Goal: Information Seeking & Learning: Learn about a topic

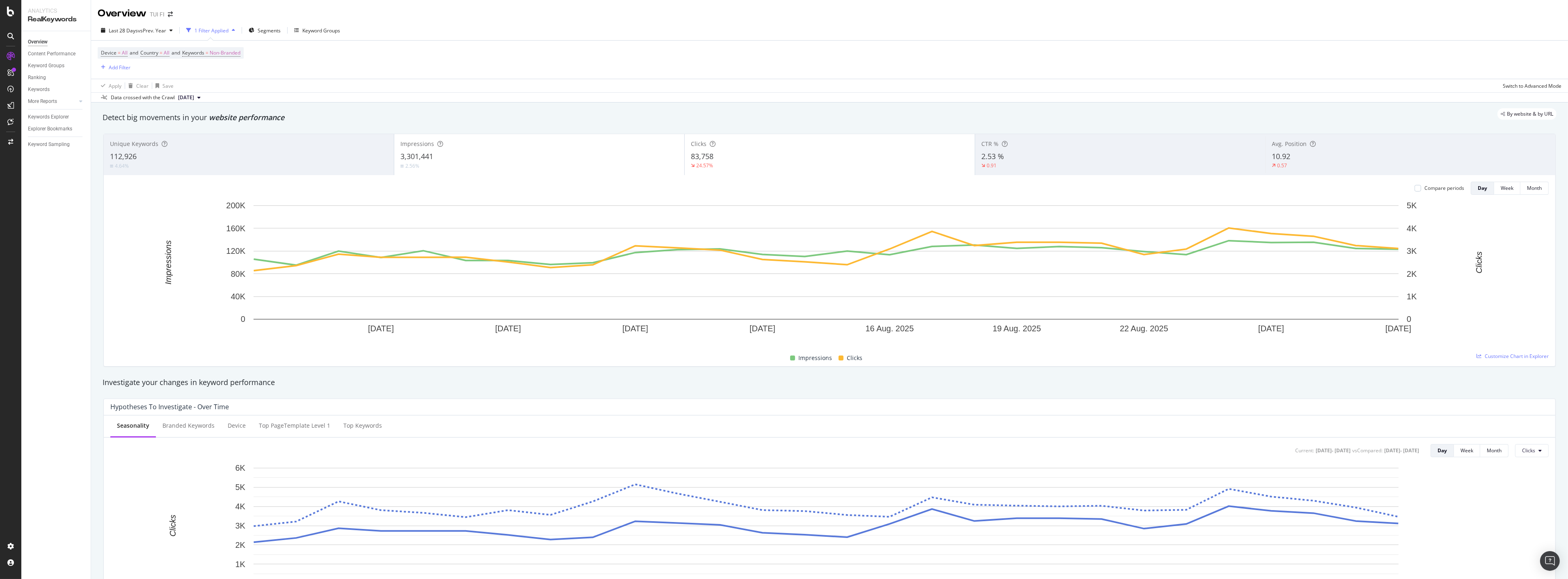
scroll to position [918, 0]
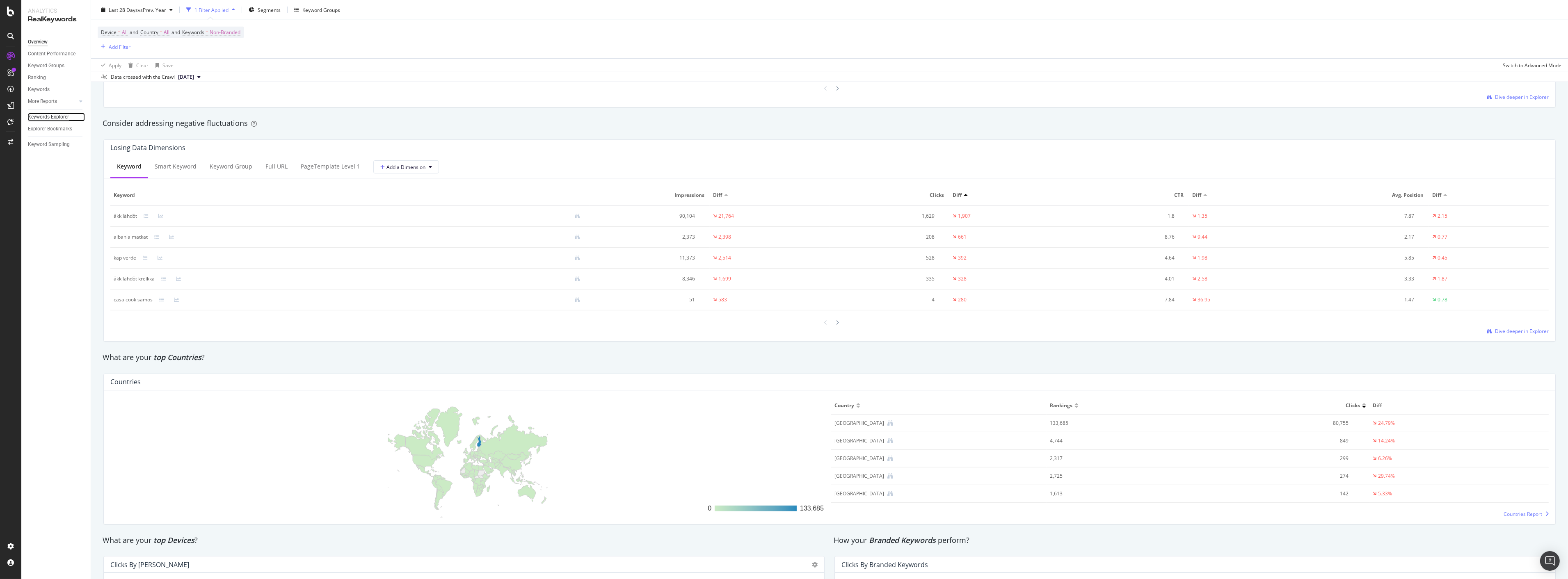
click at [52, 118] on div "Keywords Explorer" at bounding box center [48, 117] width 41 height 9
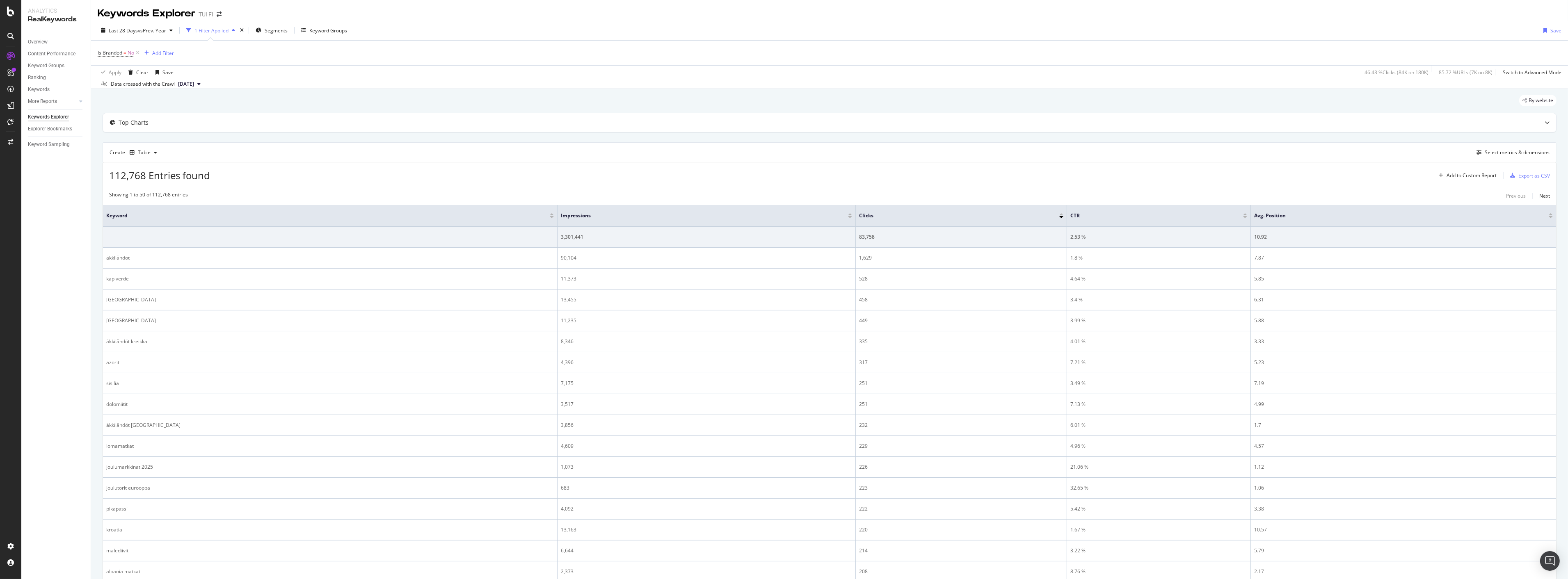
click at [214, 30] on div "1 Filter Applied" at bounding box center [211, 30] width 34 height 7
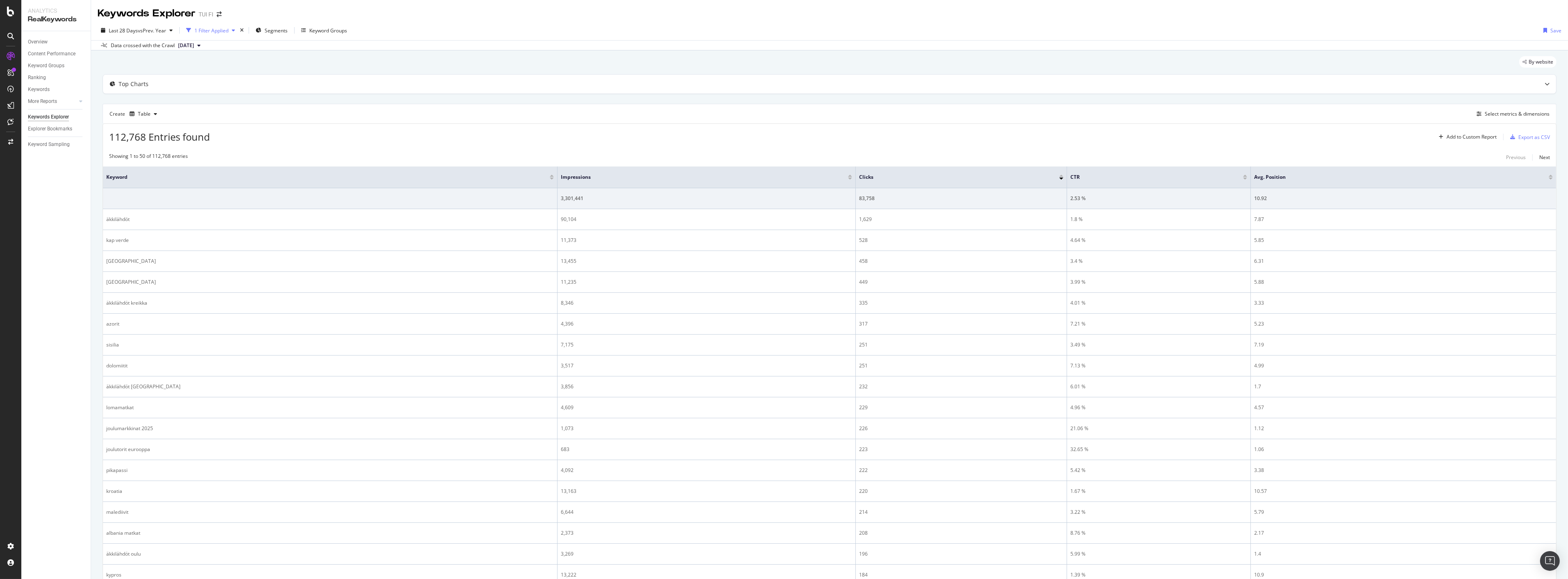
click at [214, 30] on div "1 Filter Applied" at bounding box center [211, 30] width 34 height 7
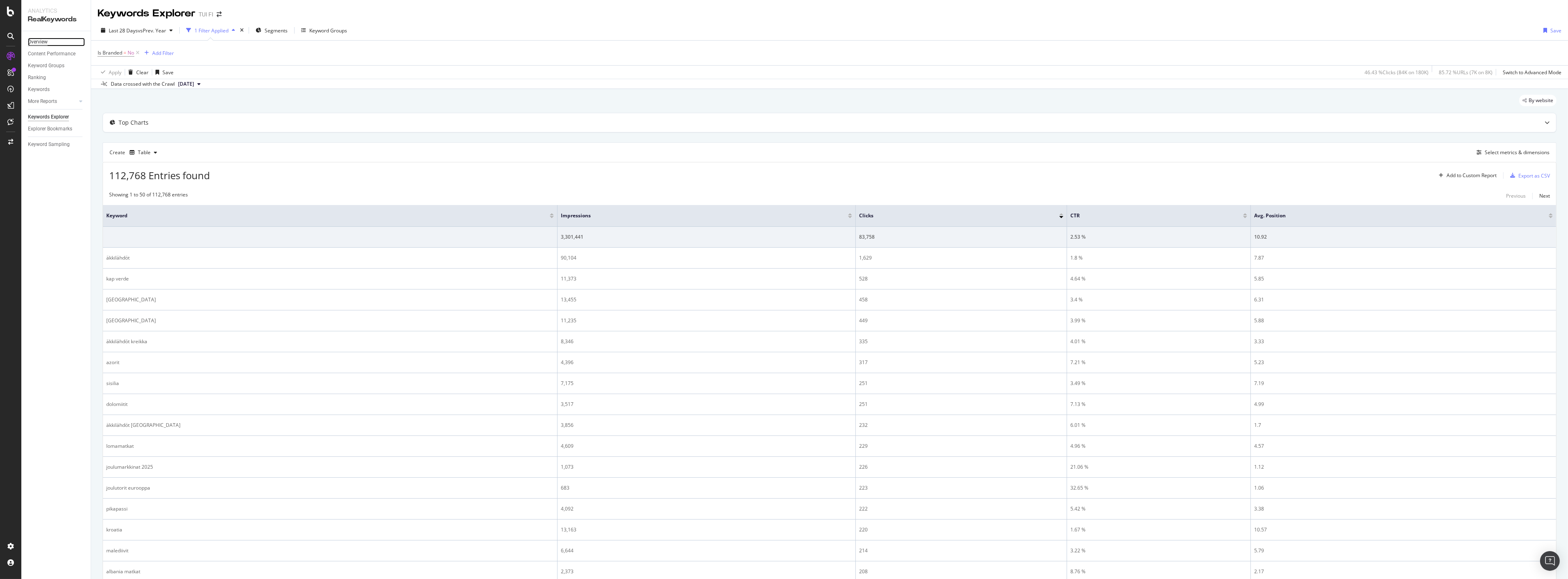
click at [45, 43] on div "Overview" at bounding box center [38, 42] width 19 height 9
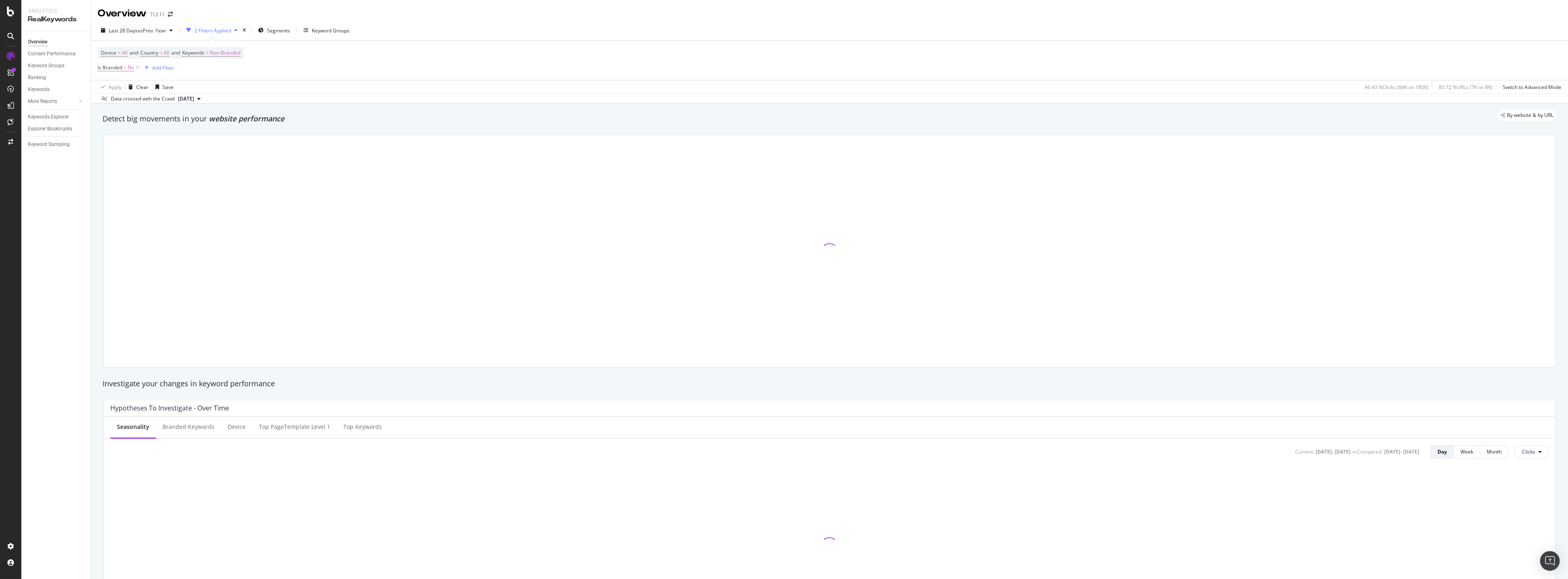
click at [215, 29] on div "2 Filters Applied" at bounding box center [212, 30] width 37 height 7
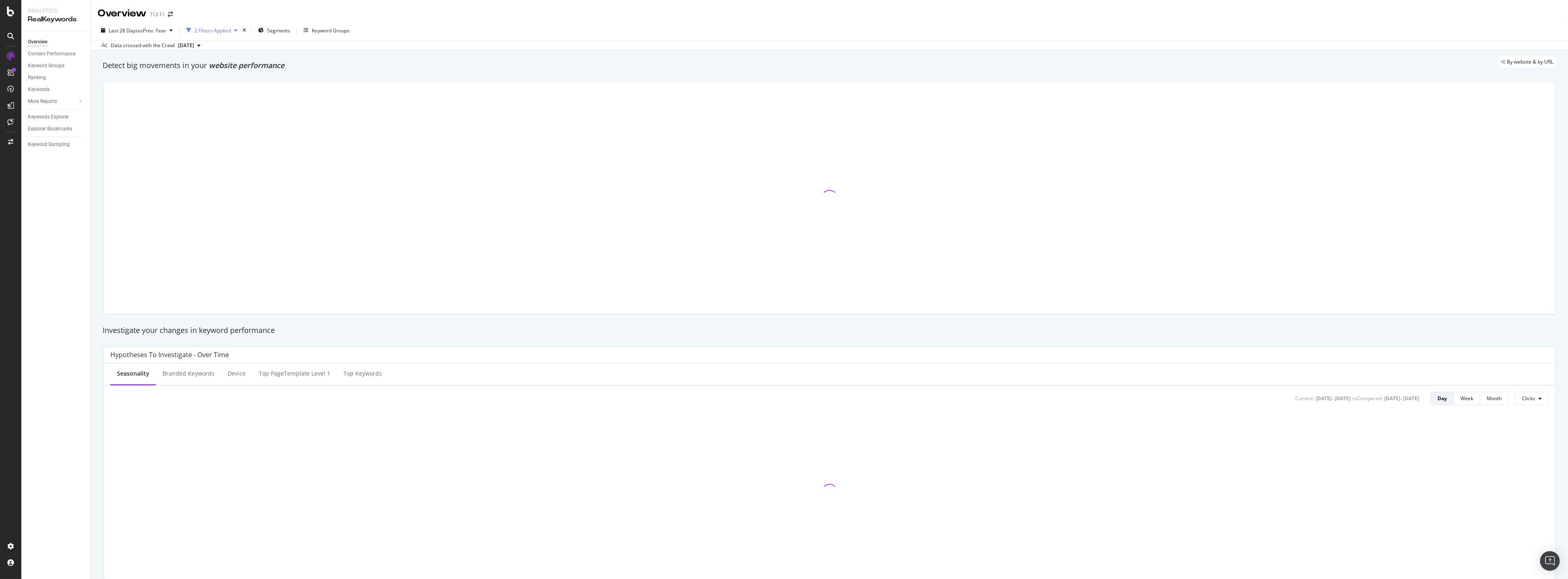
click at [215, 29] on div "2 Filters Applied" at bounding box center [212, 30] width 37 height 7
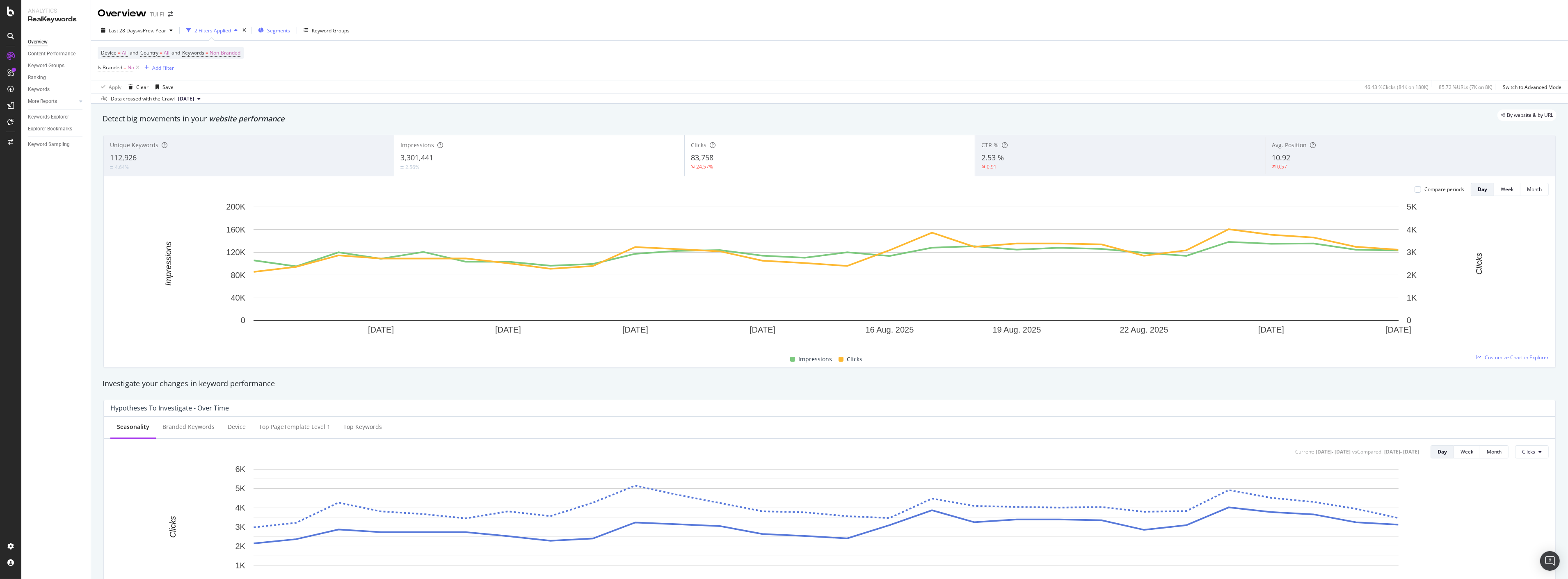
click at [283, 35] on div "Segments" at bounding box center [274, 30] width 32 height 12
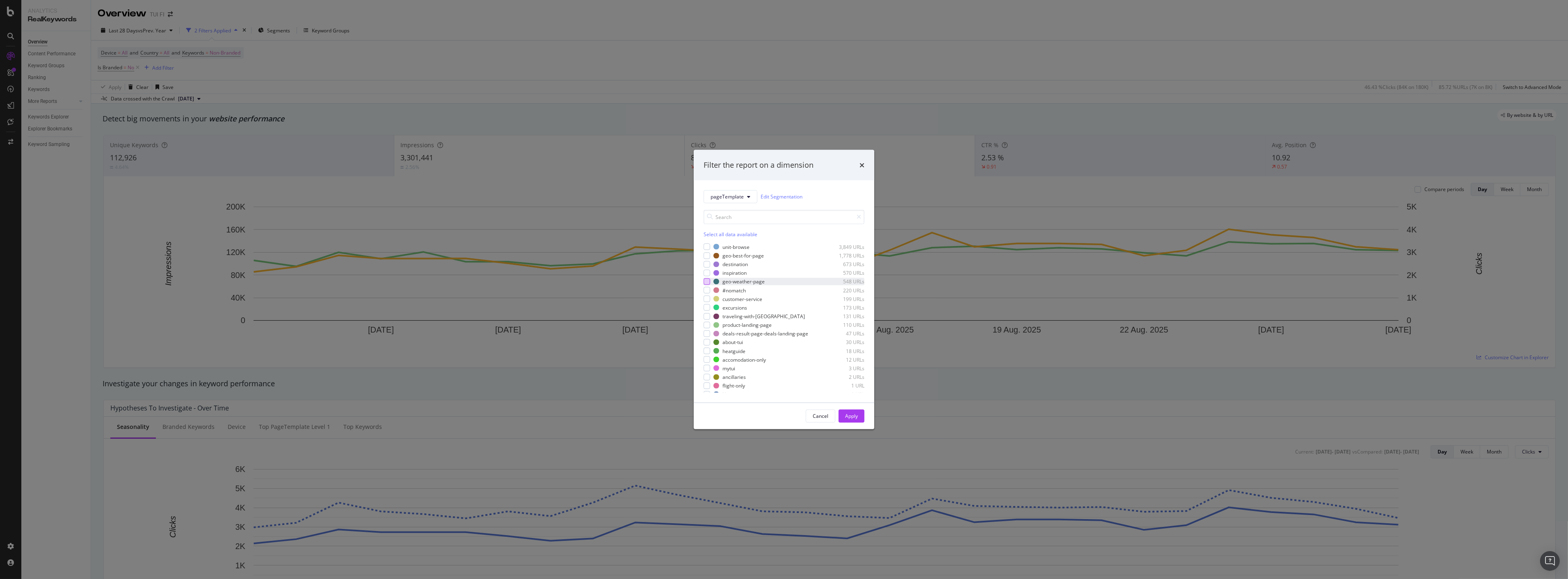
click at [708, 280] on div "modal" at bounding box center [707, 282] width 7 height 7
click at [858, 413] on div "Apply" at bounding box center [851, 415] width 13 height 7
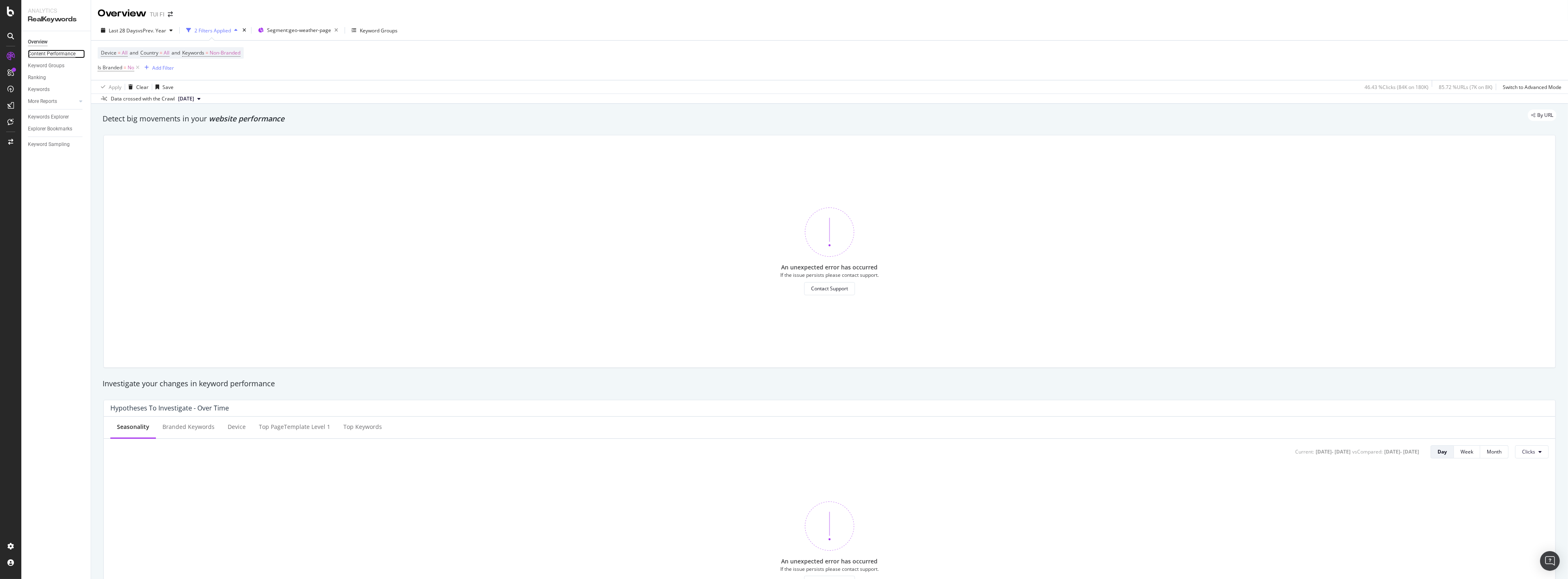
click at [58, 54] on div "Content Performance" at bounding box center [52, 54] width 47 height 9
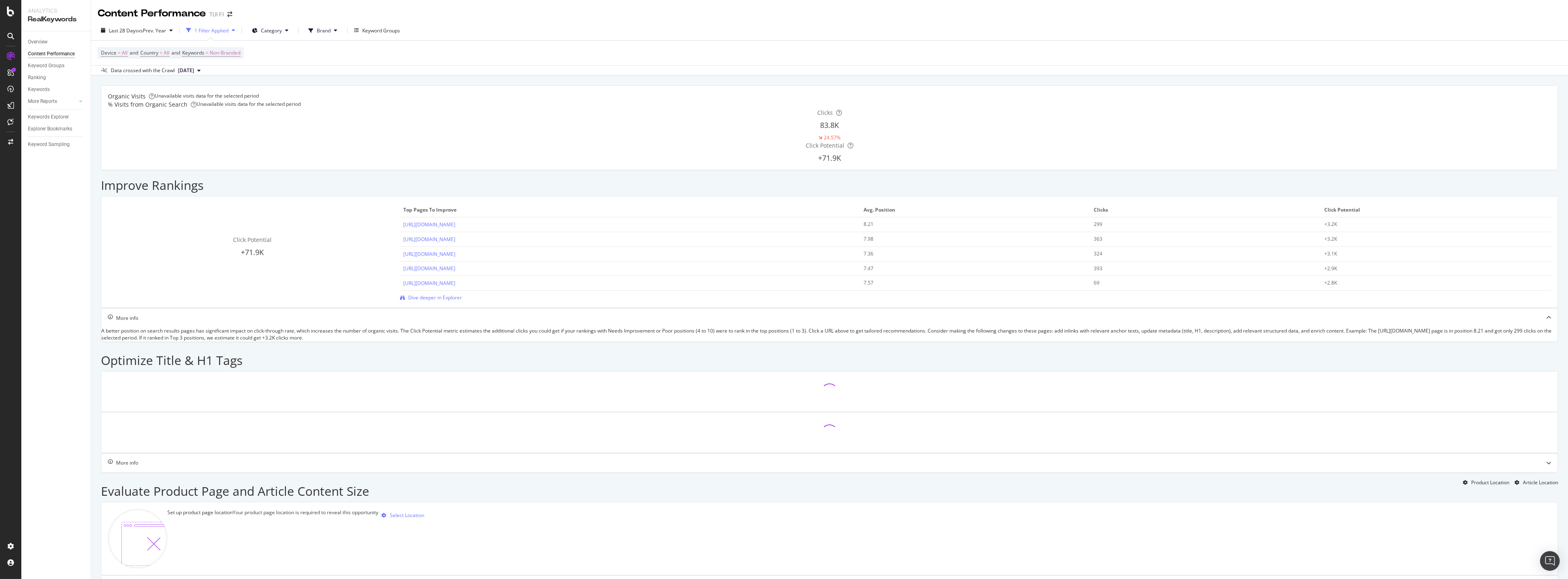
click at [217, 32] on div "1 Filter Applied" at bounding box center [211, 30] width 34 height 7
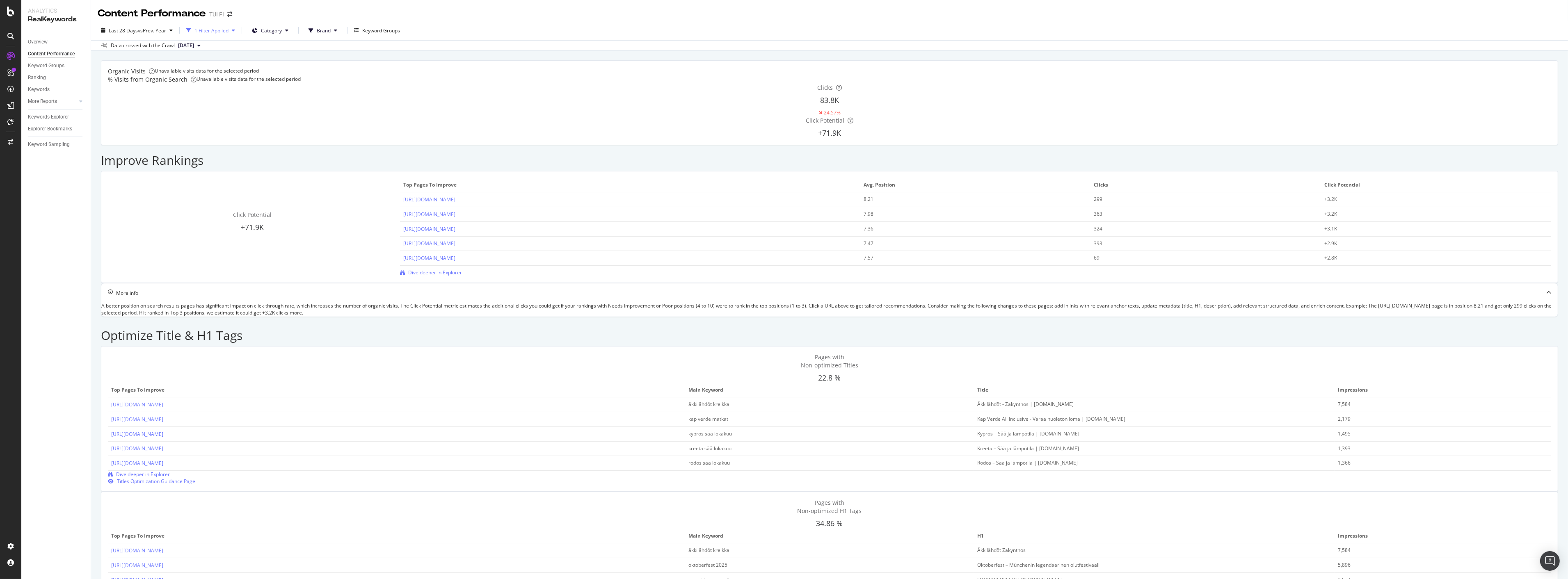
click at [217, 32] on div "1 Filter Applied" at bounding box center [211, 30] width 34 height 7
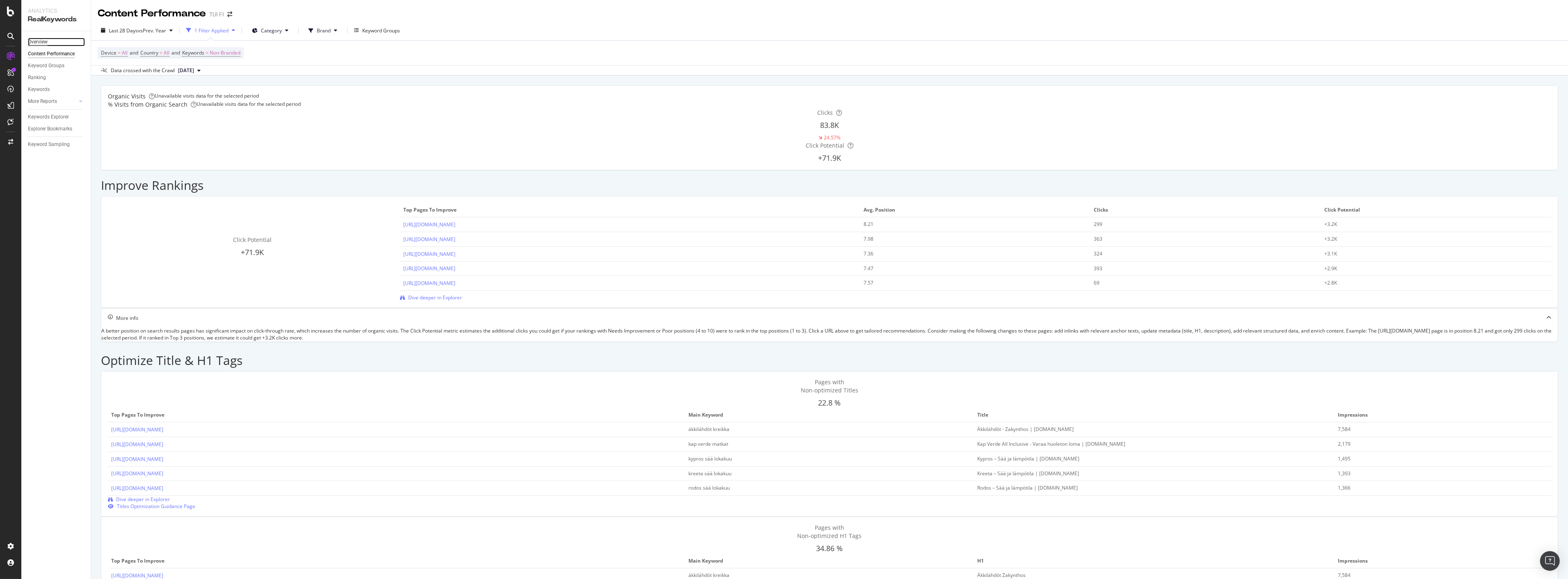
click at [31, 43] on div "Overview" at bounding box center [38, 42] width 19 height 9
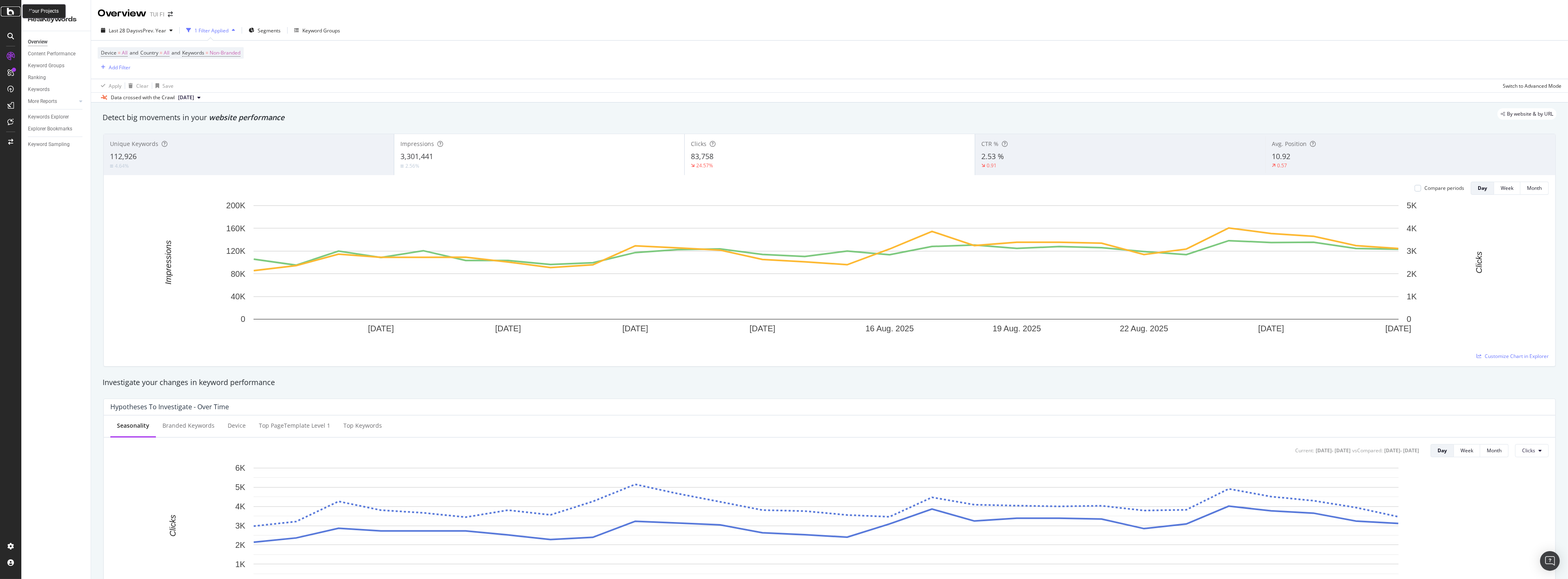
click at [10, 11] on icon at bounding box center [10, 12] width 7 height 10
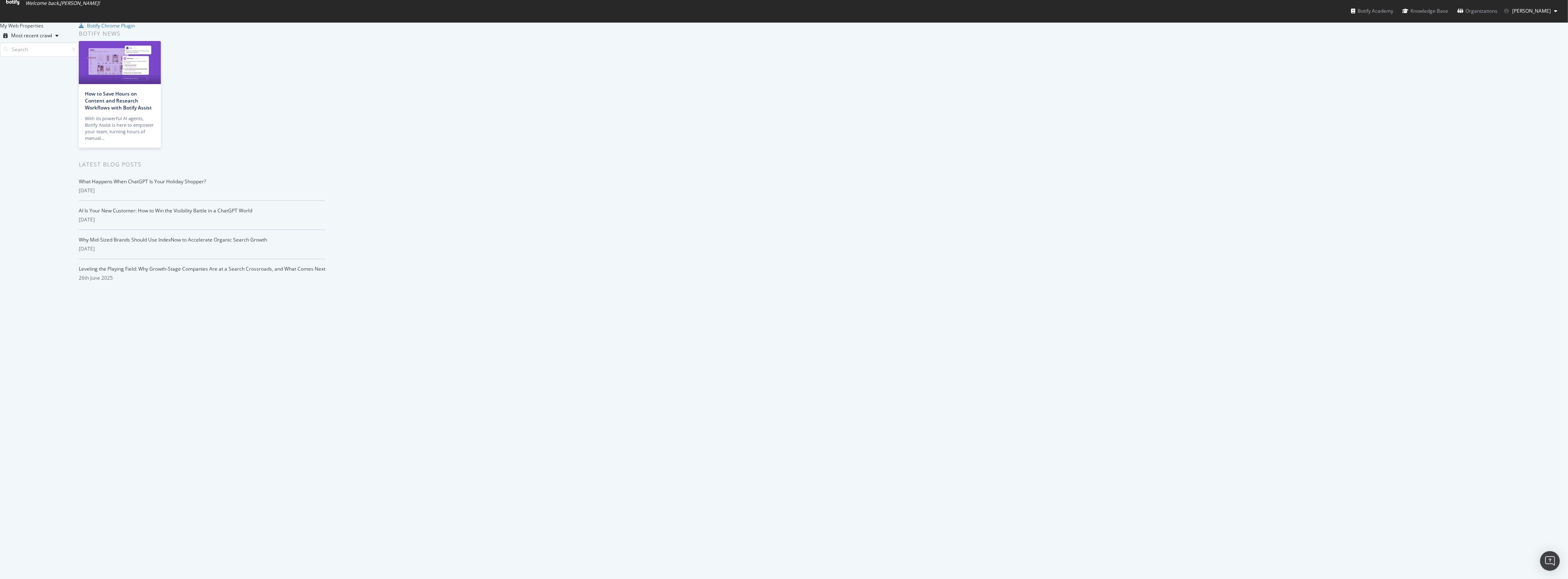
scroll to position [820, 0]
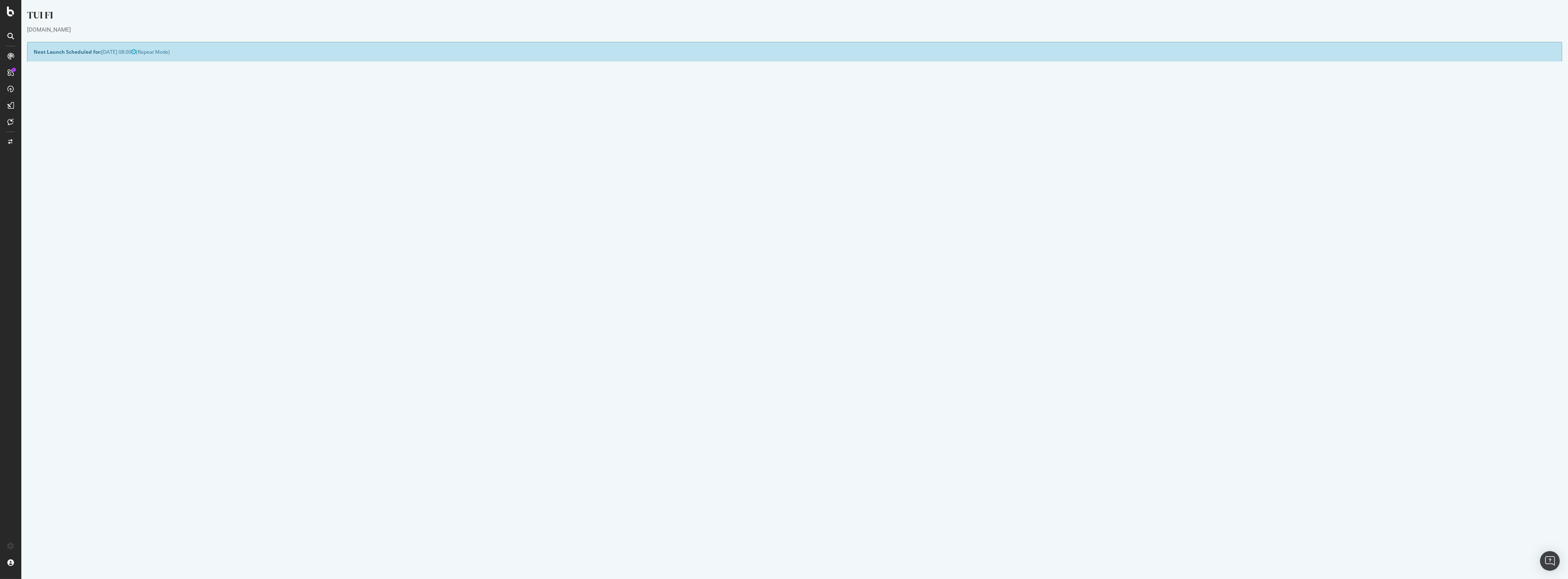
click at [323, 300] on link "Report" at bounding box center [313, 298] width 18 height 7
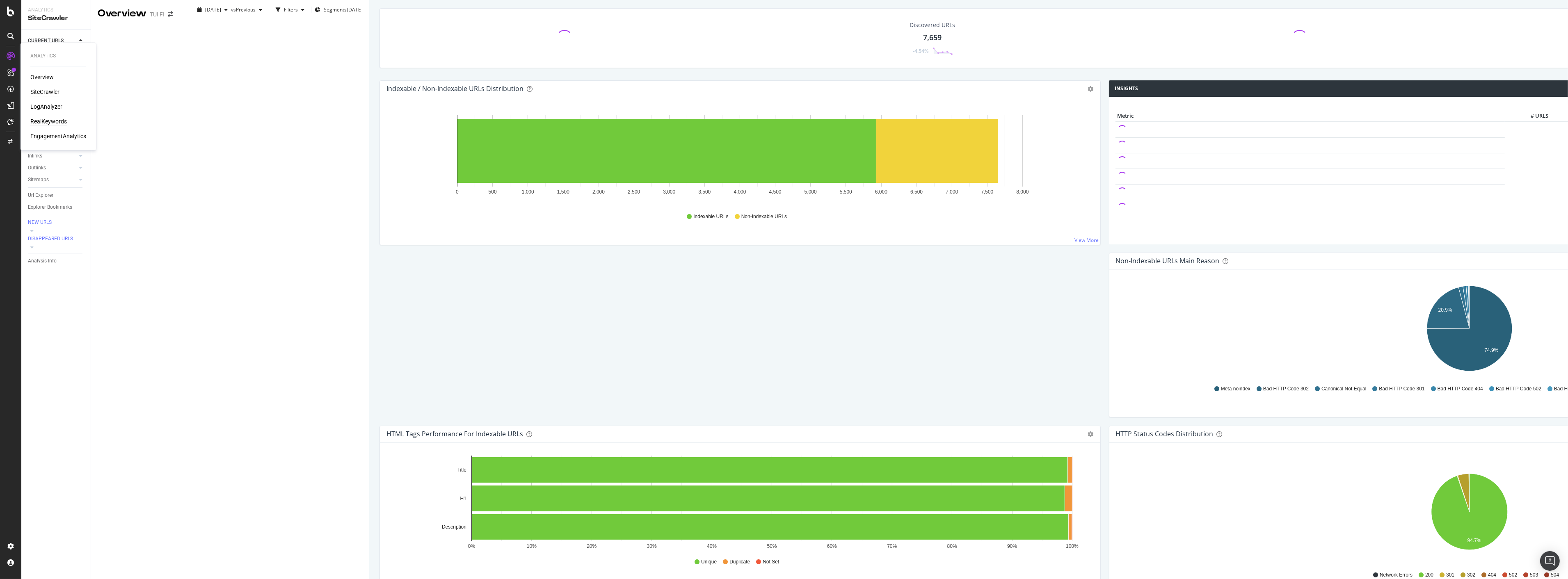
click at [50, 119] on div "RealKeywords" at bounding box center [49, 121] width 37 height 8
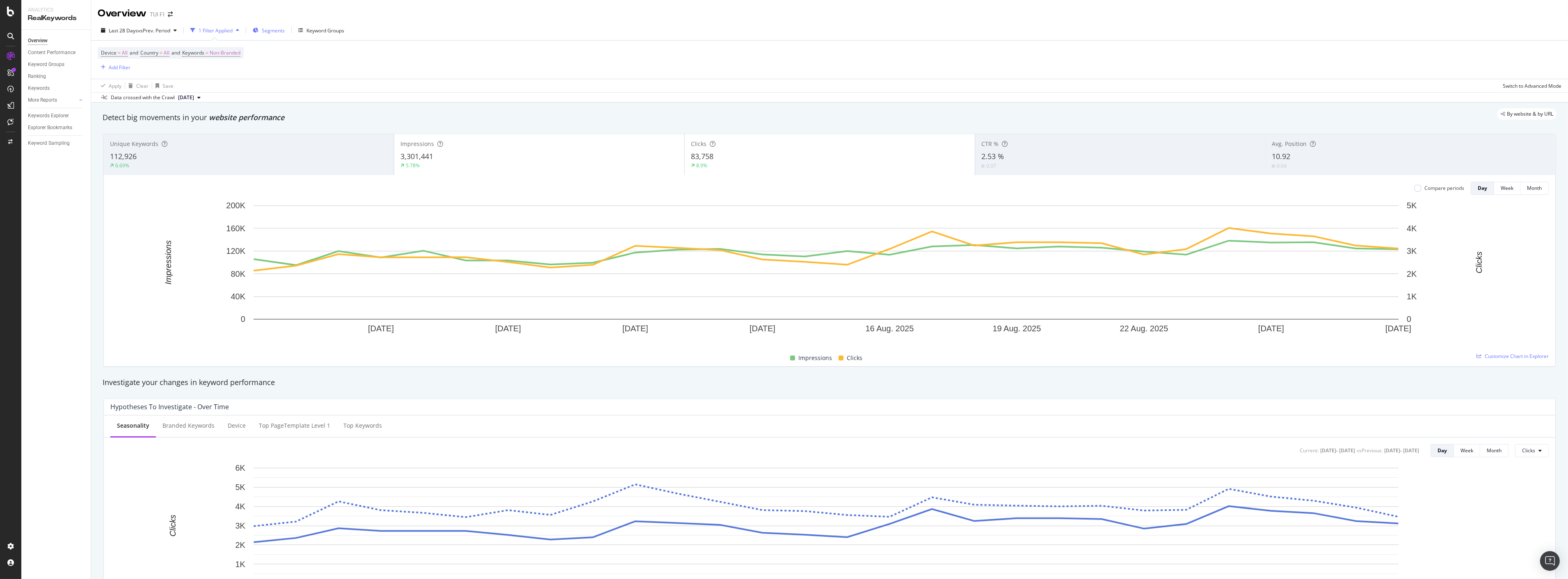
click at [265, 33] on span "Segments" at bounding box center [273, 30] width 23 height 7
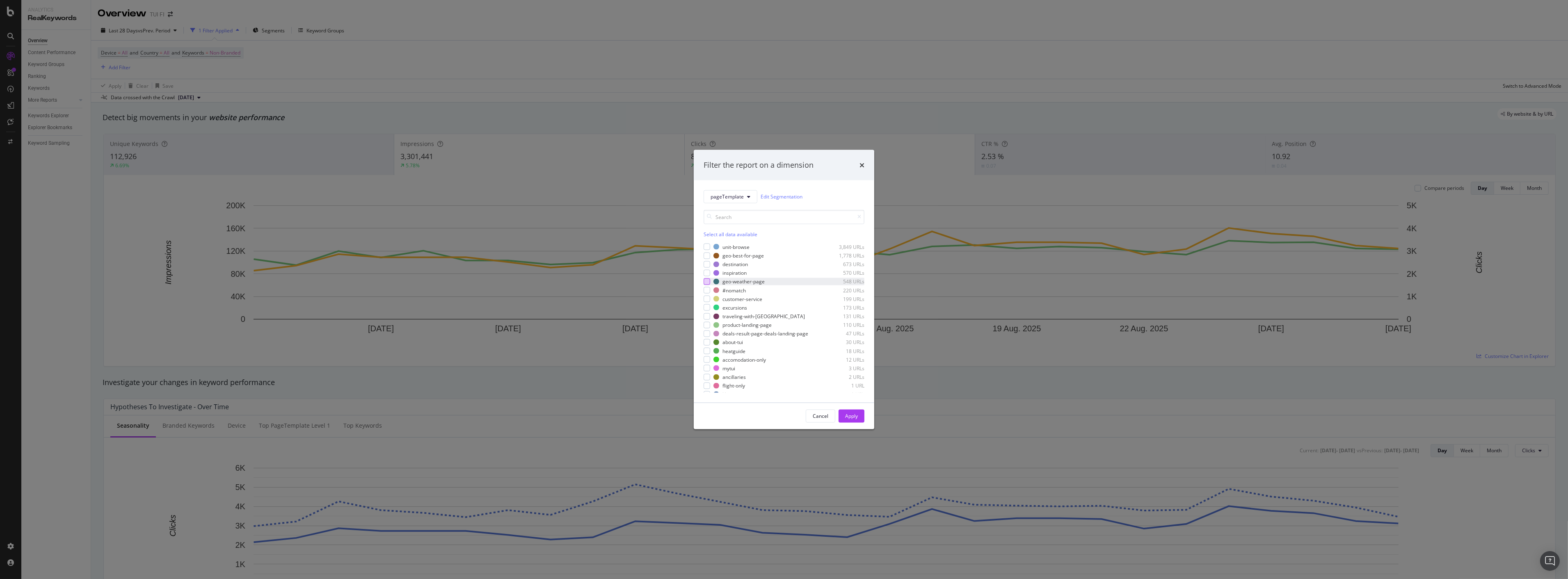
click at [705, 281] on div "modal" at bounding box center [707, 282] width 7 height 7
click at [855, 417] on div "Apply" at bounding box center [851, 415] width 13 height 7
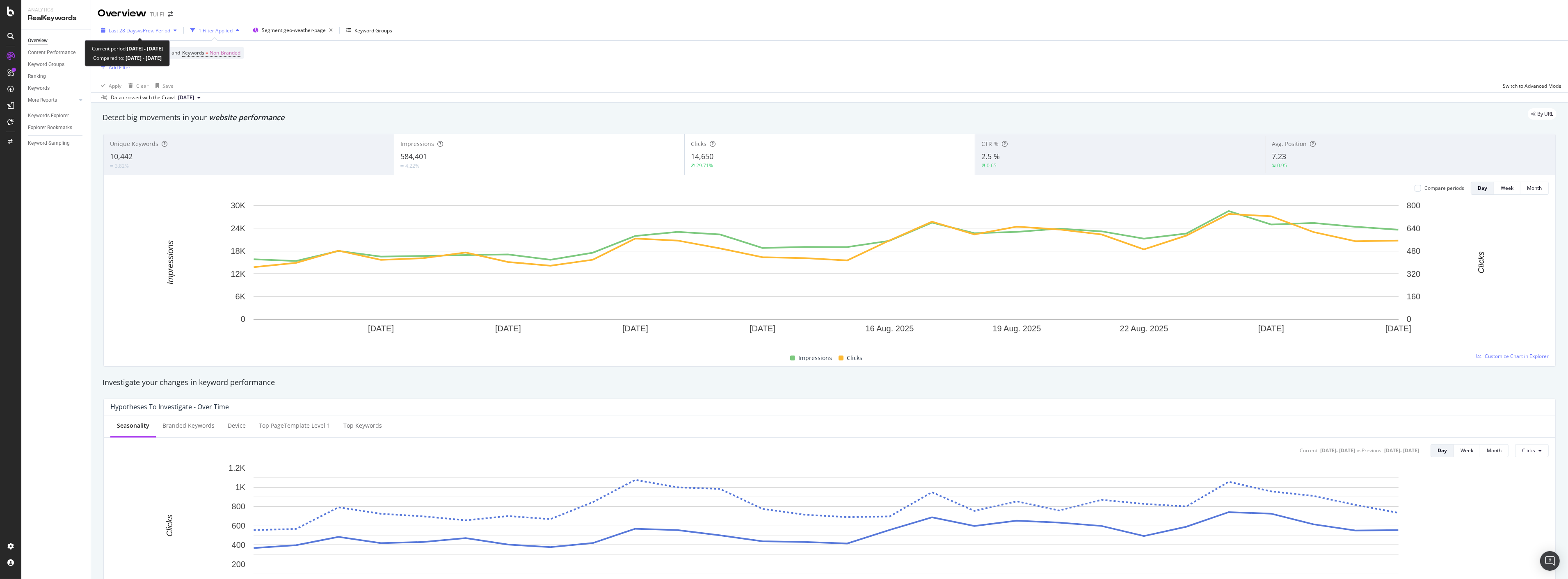
click at [167, 31] on span "vs Prev. Period" at bounding box center [153, 30] width 32 height 7
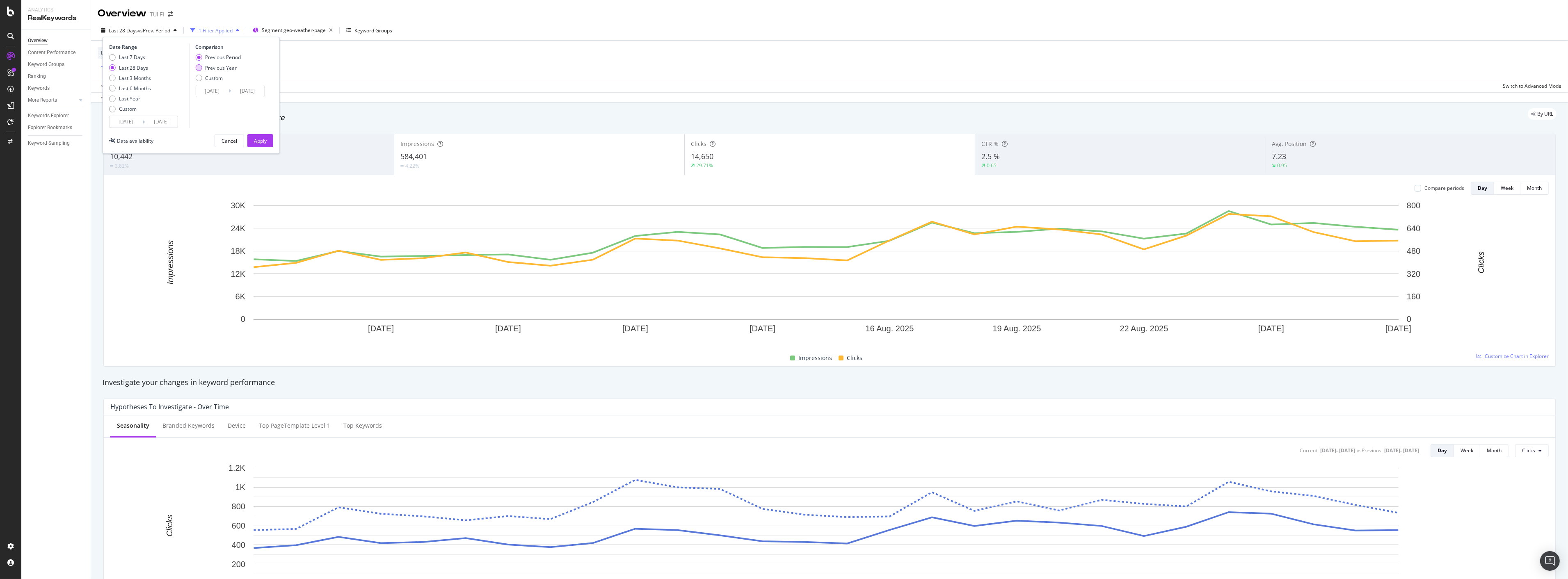
click at [203, 68] on div "Previous Year" at bounding box center [218, 68] width 46 height 7
type input "[DATE]"
click at [267, 142] on button "Apply" at bounding box center [260, 140] width 26 height 13
drag, startPoint x: 328, startPoint y: 30, endPoint x: 285, endPoint y: 31, distance: 43.0
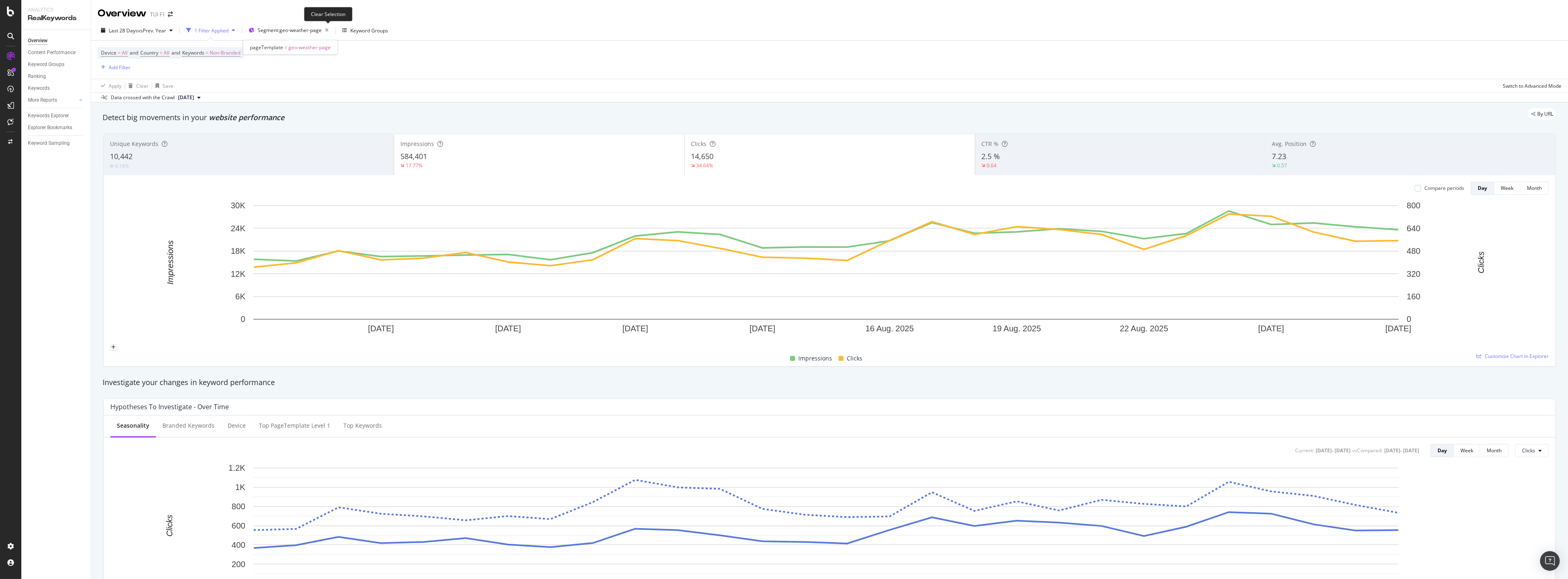
click at [328, 30] on icon "button" at bounding box center [326, 30] width 10 height 12
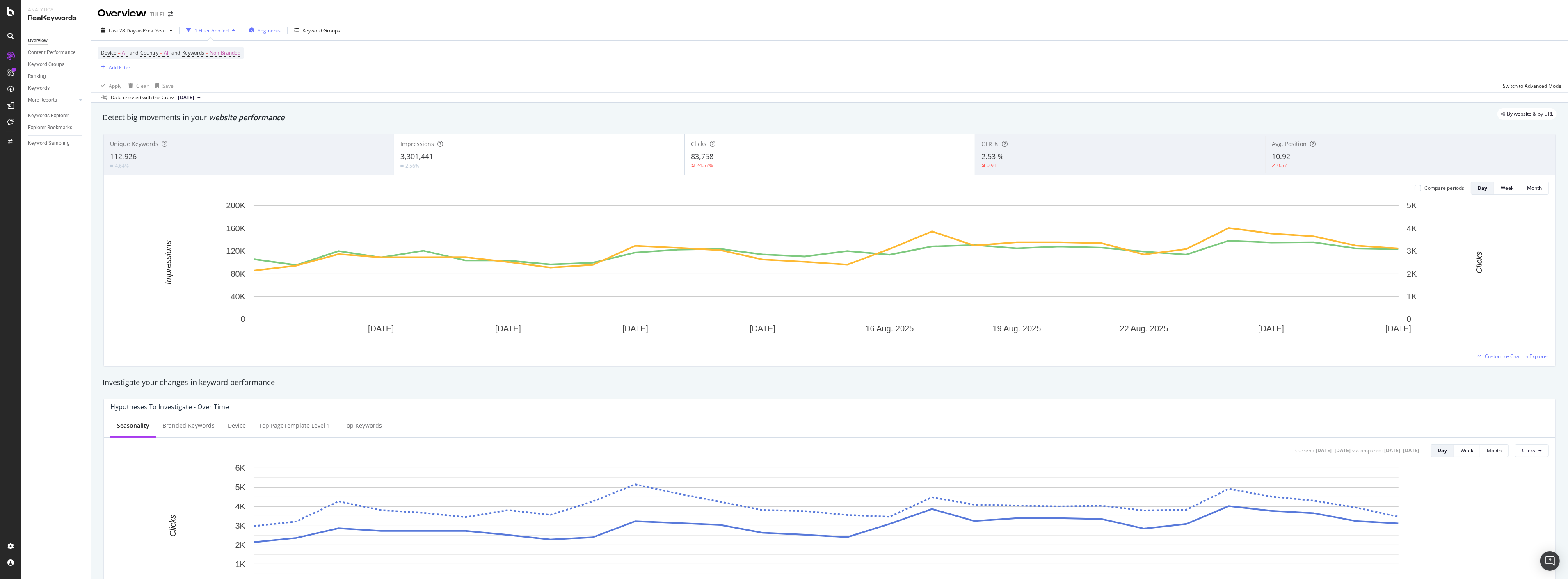
click at [274, 31] on span "Segments" at bounding box center [269, 30] width 23 height 7
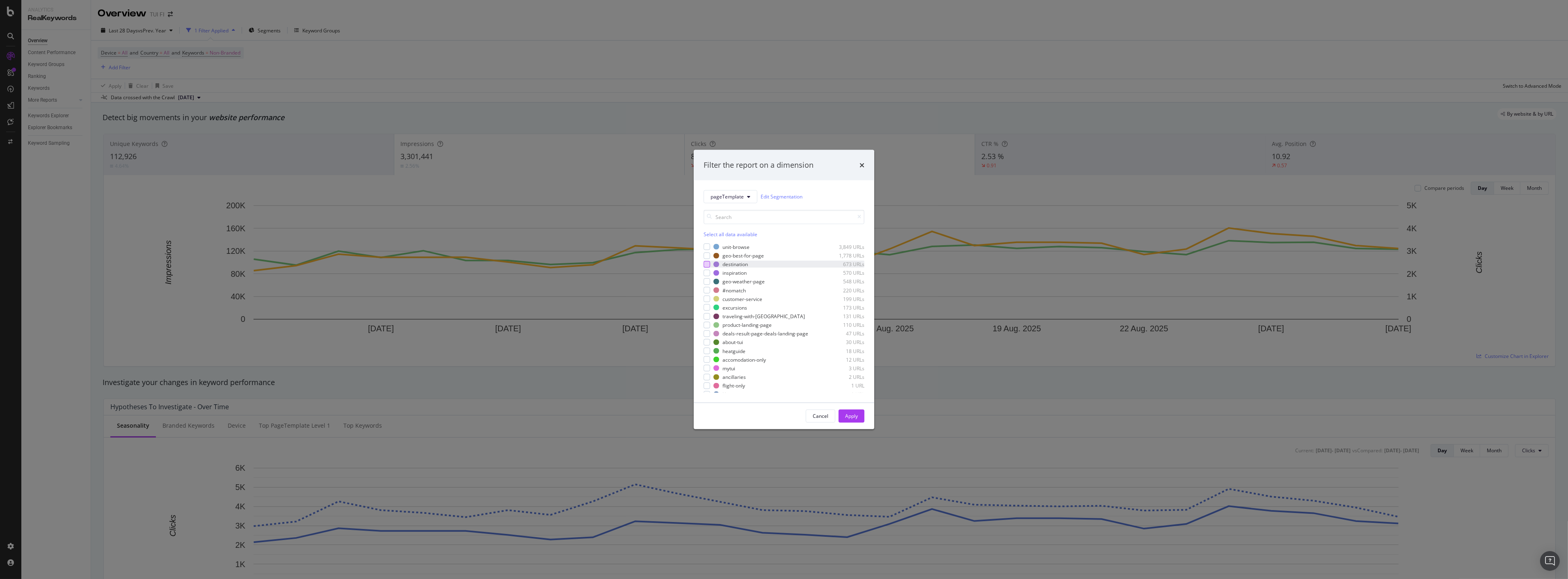
click at [710, 261] on div "modal" at bounding box center [707, 264] width 7 height 7
click at [849, 418] on div "Apply" at bounding box center [851, 415] width 13 height 7
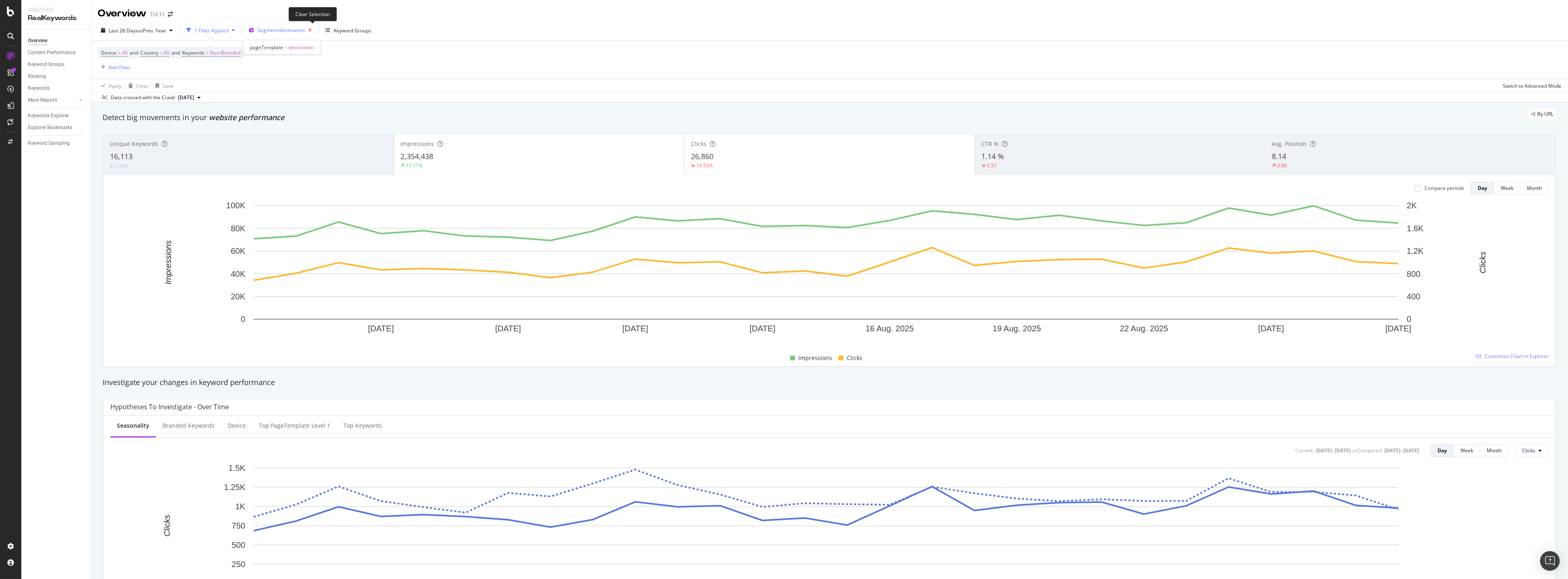
click at [310, 30] on icon "button" at bounding box center [310, 30] width 10 height 12
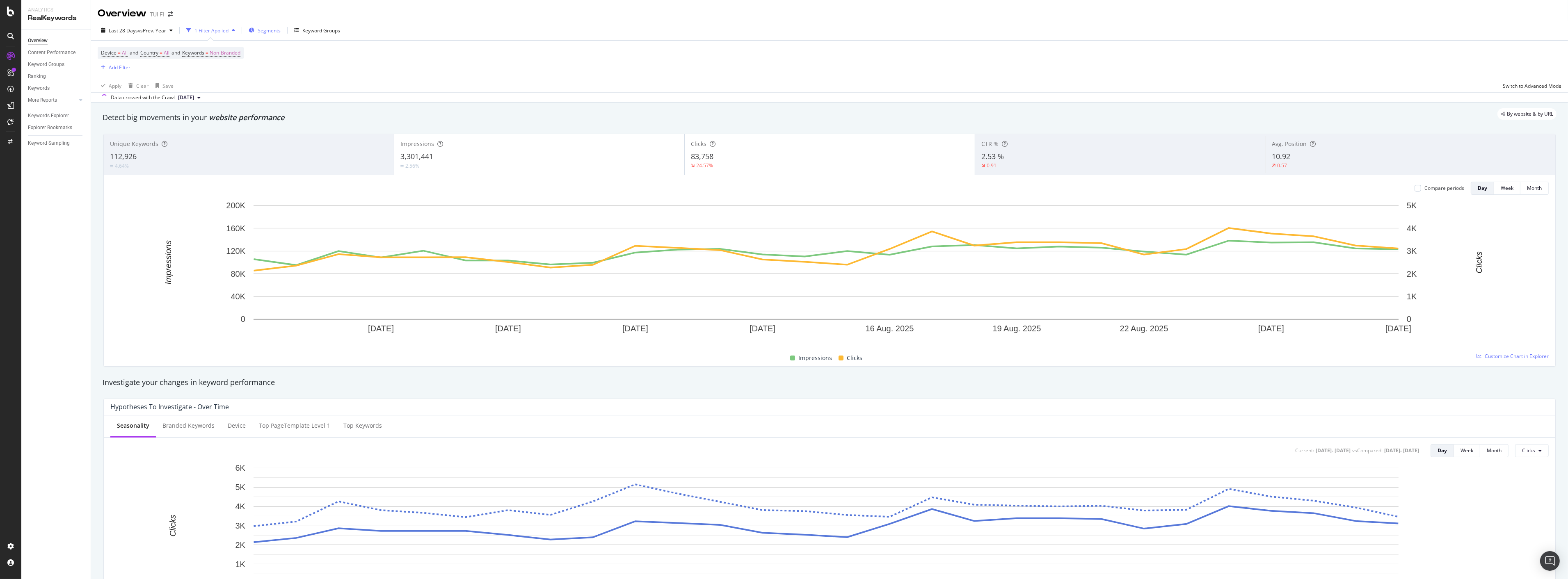
click at [257, 30] on div "Segments" at bounding box center [264, 30] width 32 height 12
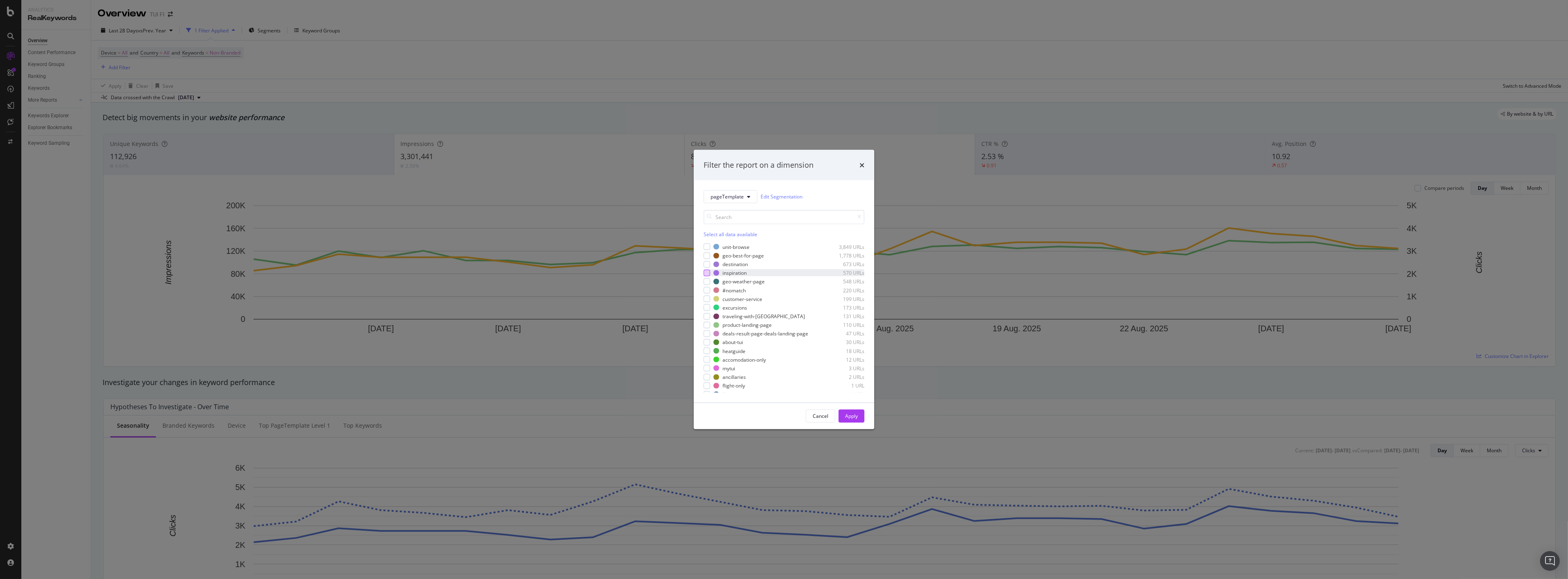
click at [707, 272] on div "modal" at bounding box center [707, 272] width 7 height 7
click at [850, 412] on div "Apply" at bounding box center [851, 415] width 13 height 7
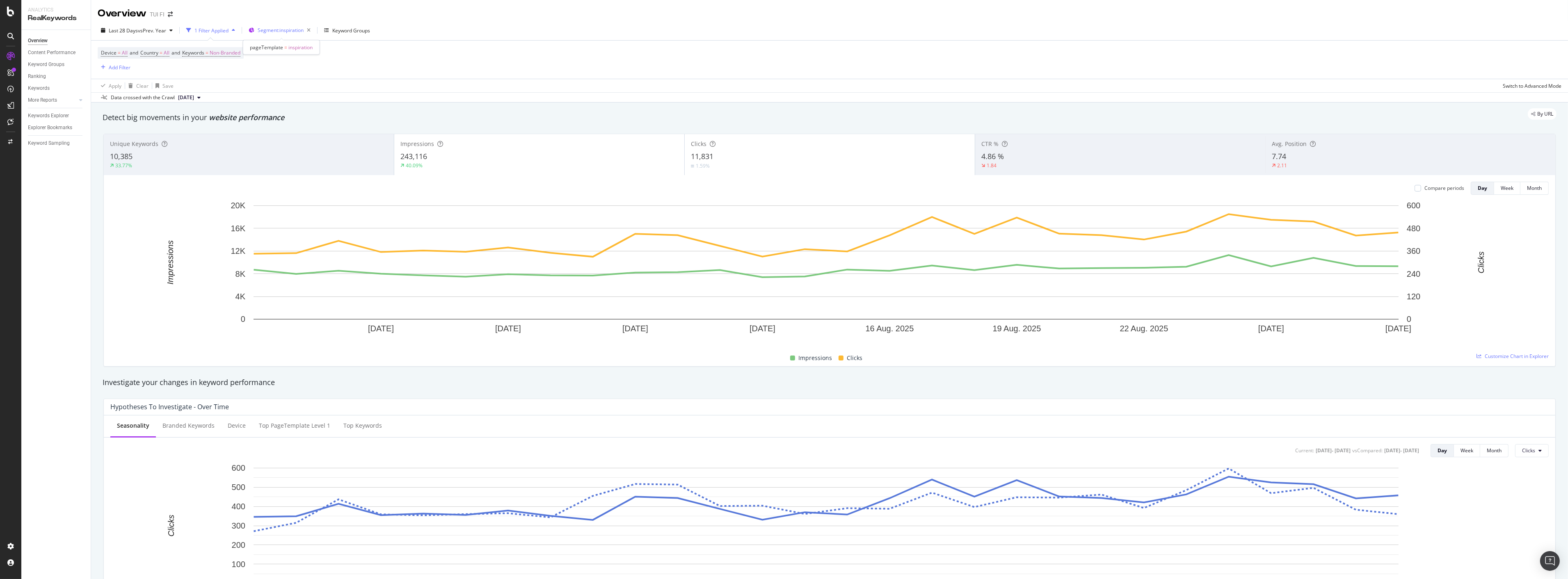
click at [290, 29] on span "Segment: inspiration" at bounding box center [280, 30] width 46 height 7
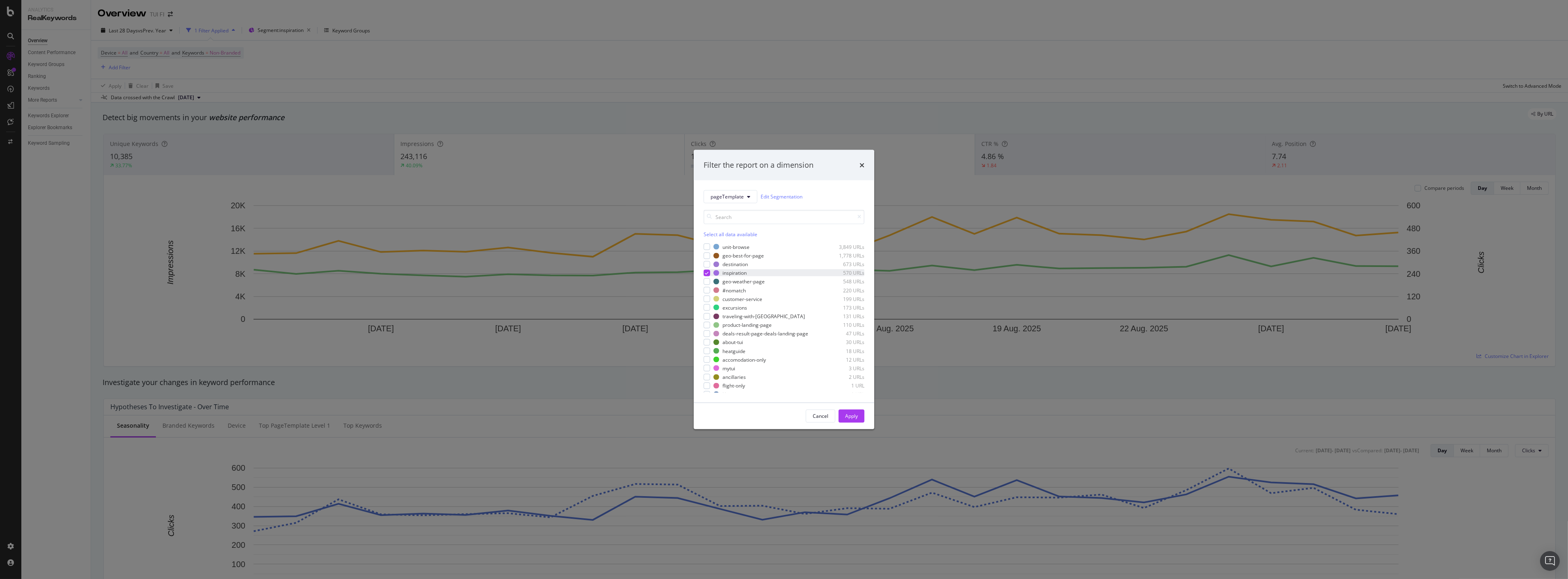
click at [707, 272] on icon "modal" at bounding box center [707, 272] width 4 height 4
click at [708, 257] on div "modal" at bounding box center [707, 255] width 7 height 7
click at [847, 412] on div "Apply" at bounding box center [851, 415] width 13 height 12
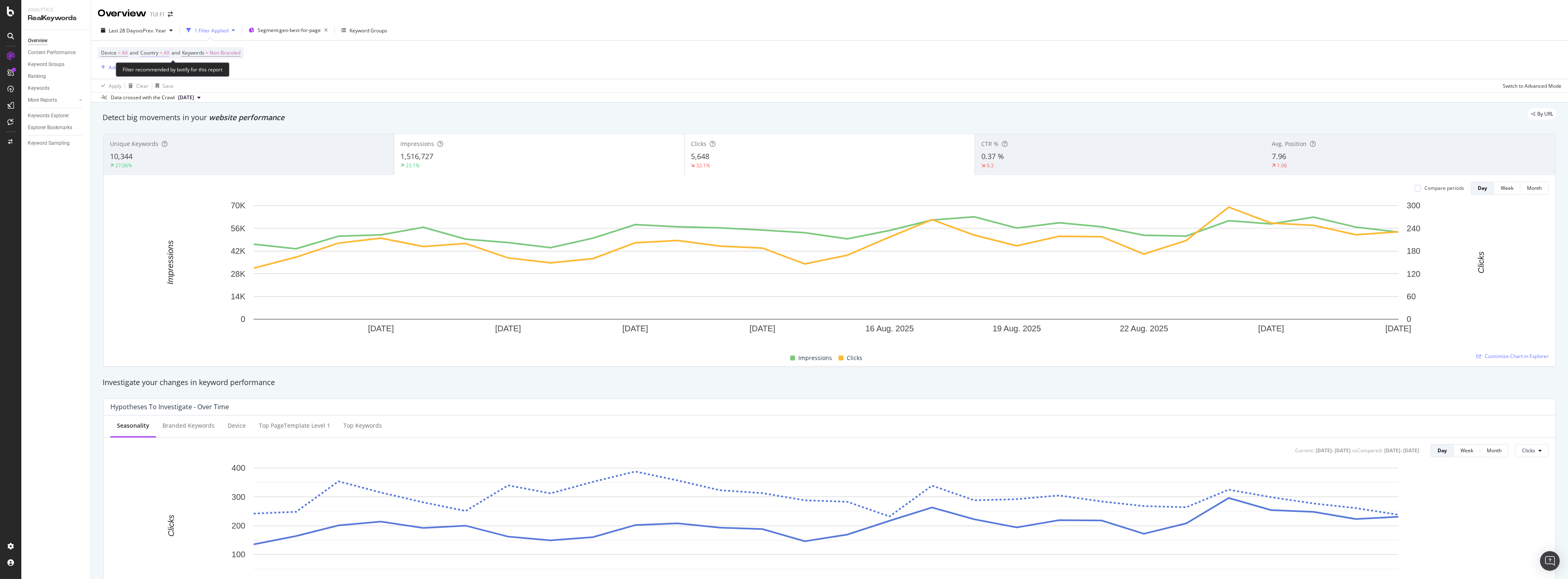
click at [169, 55] on span "All" at bounding box center [166, 53] width 5 height 12
click at [163, 66] on div "All" at bounding box center [155, 59] width 23 height 13
click at [163, 83] on div "[GEOGRAPHIC_DATA]" at bounding box center [155, 78] width 23 height 9
click at [295, 63] on div "Apply" at bounding box center [301, 59] width 13 height 7
click at [331, 30] on icon "button" at bounding box center [328, 30] width 10 height 12
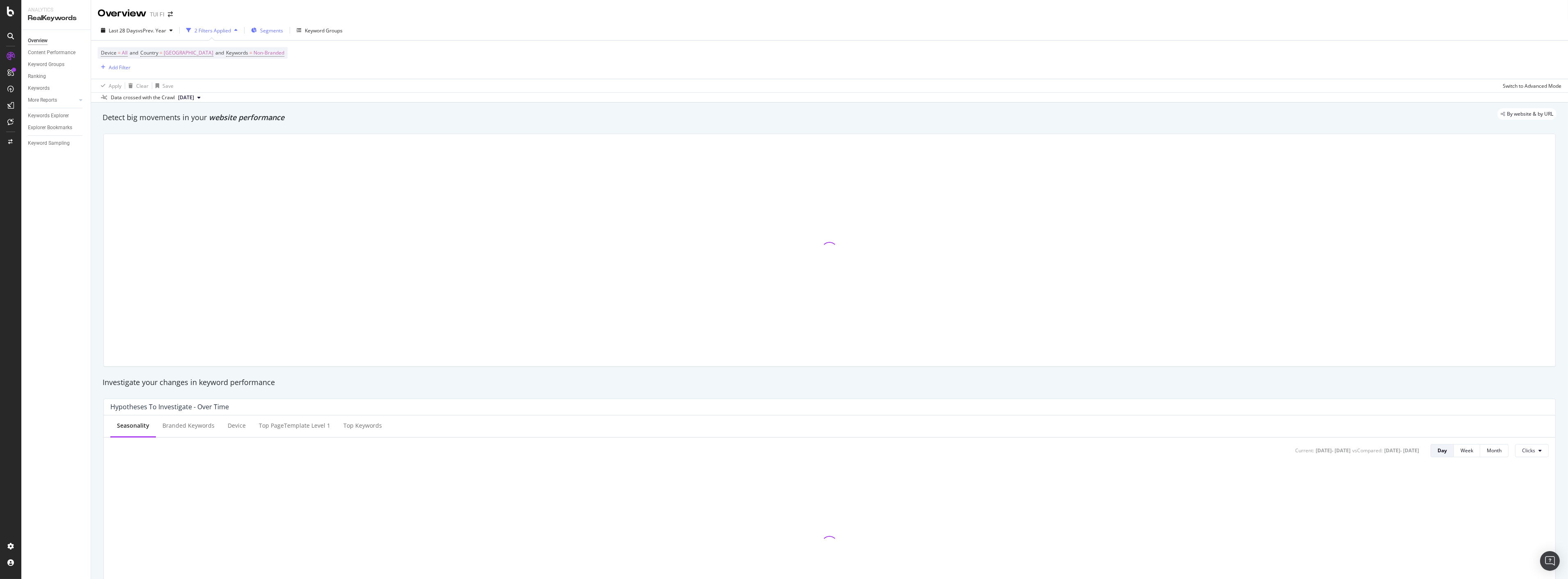
click at [267, 32] on span "Segments" at bounding box center [271, 30] width 23 height 7
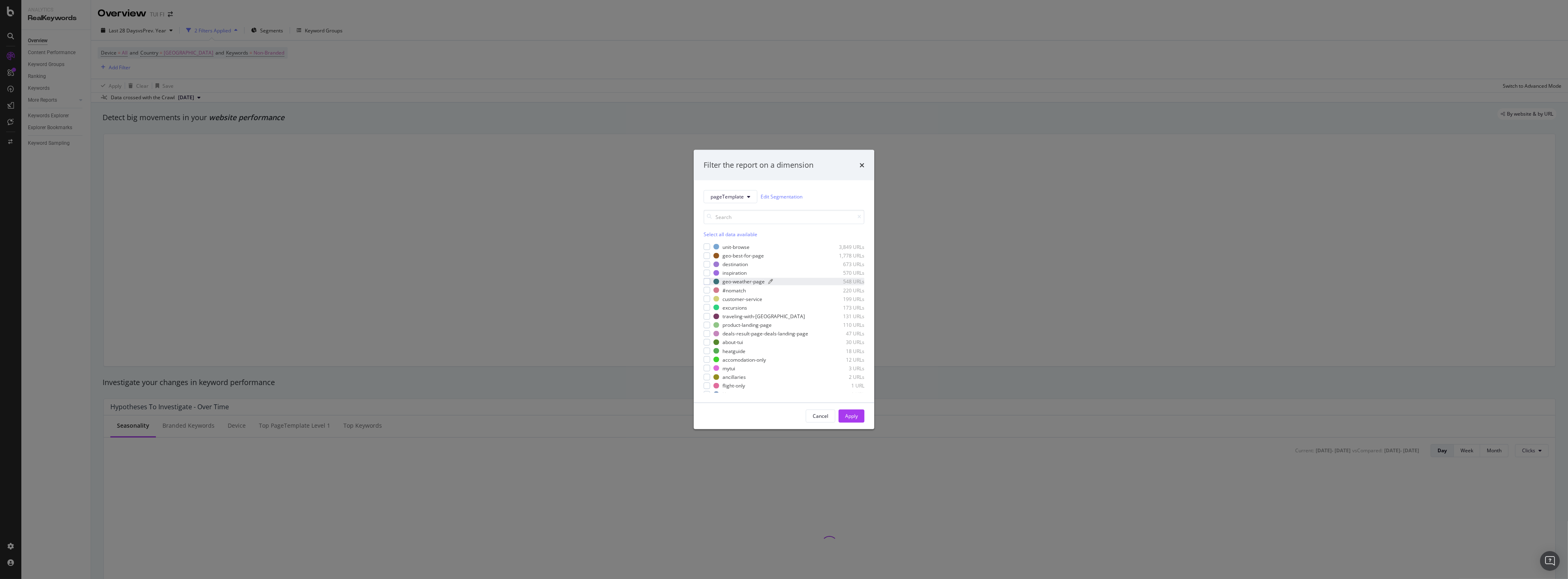
click at [743, 285] on div "geo-weather-page" at bounding box center [743, 281] width 42 height 7
click at [859, 414] on button "Apply" at bounding box center [852, 416] width 26 height 13
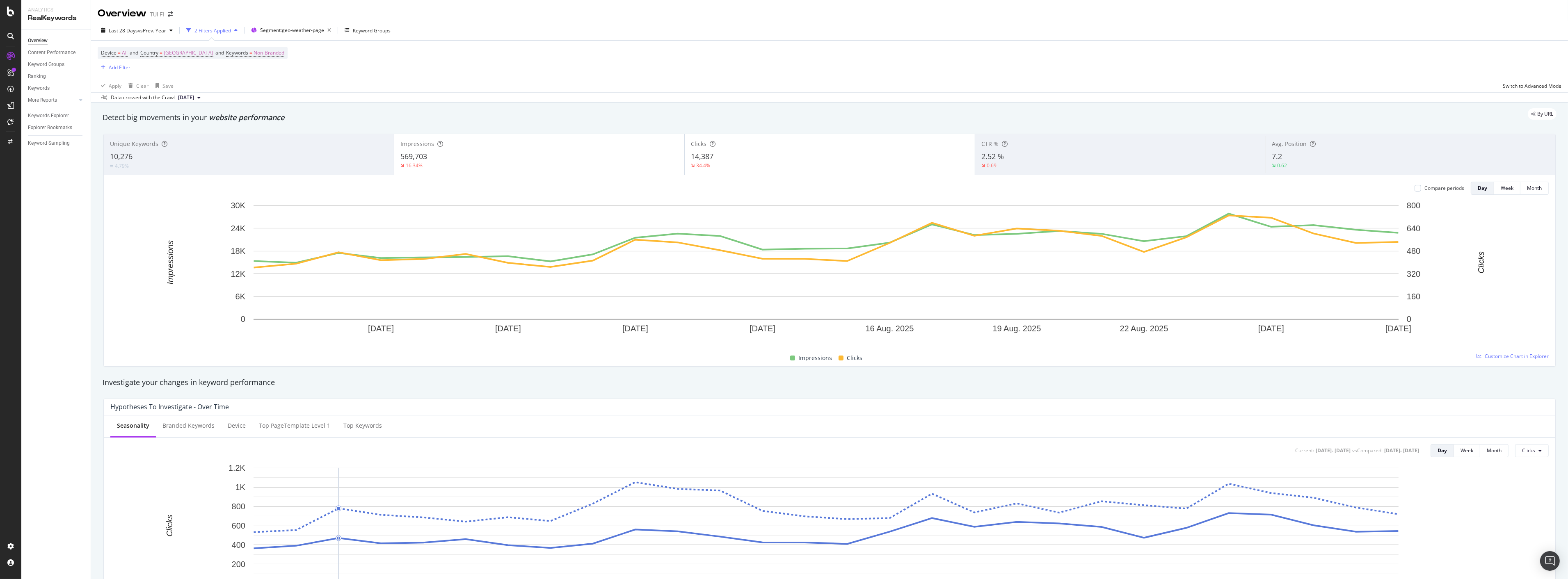
click at [58, 314] on div "Overview Content Performance Keyword Groups Ranking Keywords More Reports Count…" at bounding box center [56, 304] width 69 height 549
